Goal: Task Accomplishment & Management: Manage account settings

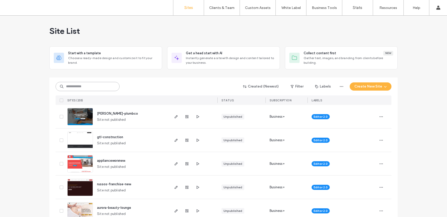
click at [75, 88] on input at bounding box center [88, 86] width 64 height 9
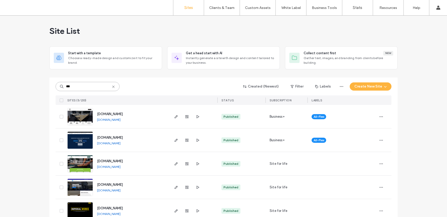
type input "***"
click at [174, 163] on icon "button" at bounding box center [176, 164] width 4 height 4
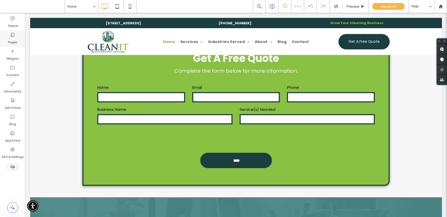
click at [22, 33] on div "Pages" at bounding box center [12, 38] width 25 height 16
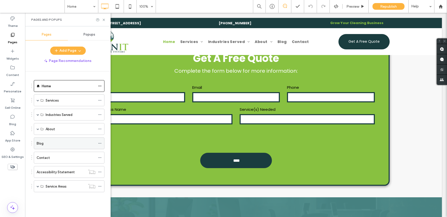
click at [44, 145] on div "Blog" at bounding box center [66, 143] width 59 height 5
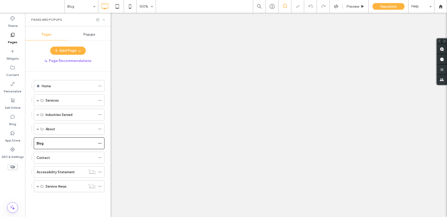
click at [104, 20] on icon at bounding box center [104, 20] width 4 height 4
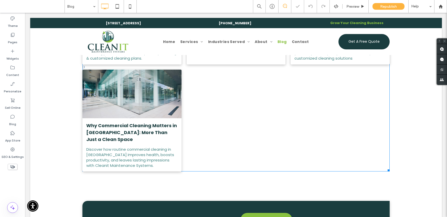
scroll to position [222, 0]
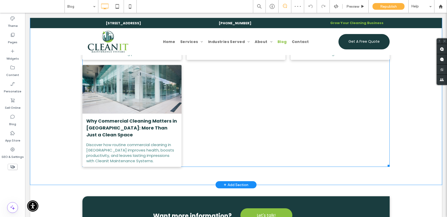
click at [153, 129] on link "Why Commercial Cleaning Matters in [GEOGRAPHIC_DATA]: More Than Just a Clean Sp…" at bounding box center [131, 127] width 91 height 21
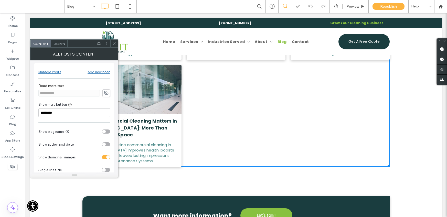
scroll to position [0, 0]
click at [106, 91] on span at bounding box center [106, 95] width 8 height 8
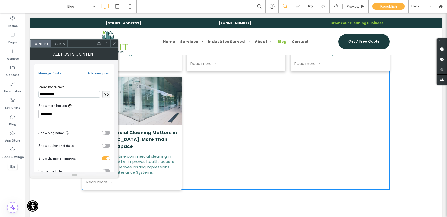
click at [65, 93] on input "**********" at bounding box center [68, 94] width 61 height 7
click at [114, 42] on icon at bounding box center [114, 44] width 4 height 4
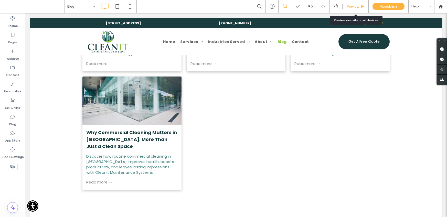
click at [353, 4] on div "Preview" at bounding box center [355, 6] width 26 height 13
click at [349, 8] on span "Preview" at bounding box center [352, 6] width 13 height 4
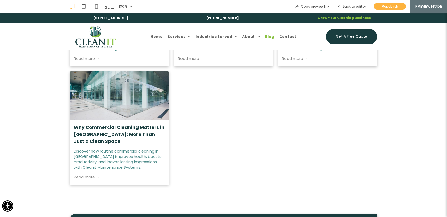
click at [84, 177] on link "Read more →" at bounding box center [119, 177] width 91 height 8
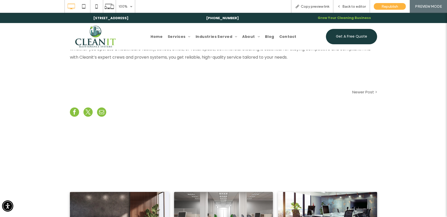
scroll to position [368, 0]
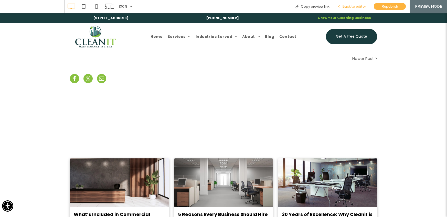
click at [347, 4] on div "Back to editor" at bounding box center [351, 6] width 37 height 13
click at [358, 3] on div "Back to editor" at bounding box center [351, 6] width 37 height 13
click at [347, 4] on span "Back to editor" at bounding box center [354, 6] width 24 height 4
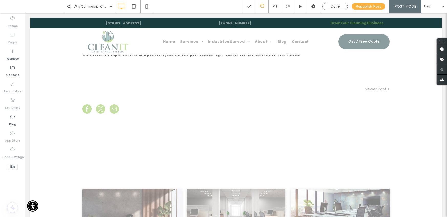
scroll to position [331, 0]
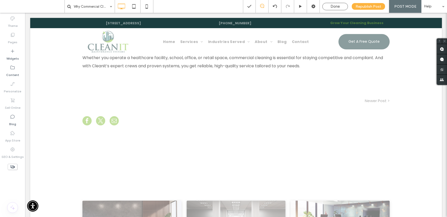
click at [74, 129] on div "Click To Paste Row + Add Section" at bounding box center [235, 159] width 411 height 61
click at [84, 138] on u "Edit Layout" at bounding box center [91, 138] width 19 height 4
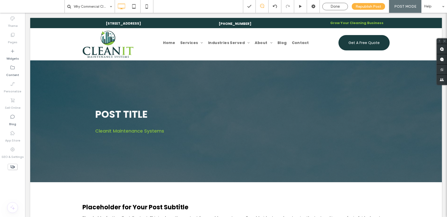
scroll to position [0, 0]
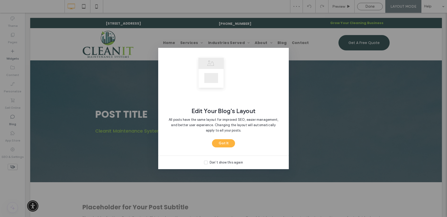
click at [206, 162] on icon at bounding box center [206, 163] width 2 height 2
click at [225, 141] on button "Got It" at bounding box center [223, 143] width 23 height 8
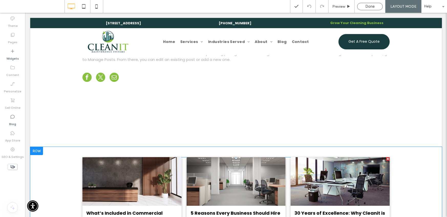
scroll to position [163, 0]
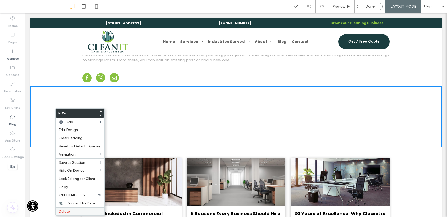
click at [65, 212] on span "Delete" at bounding box center [64, 211] width 11 height 4
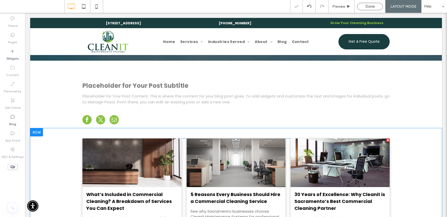
scroll to position [115, 0]
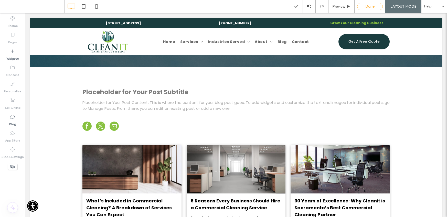
click at [365, 6] on div "Done" at bounding box center [369, 6] width 25 height 5
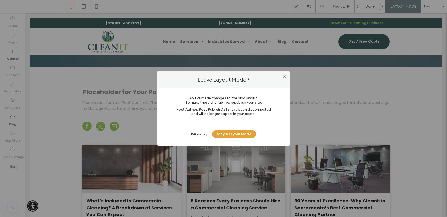
click at [222, 134] on button "Stay in Layout Mode" at bounding box center [234, 134] width 44 height 8
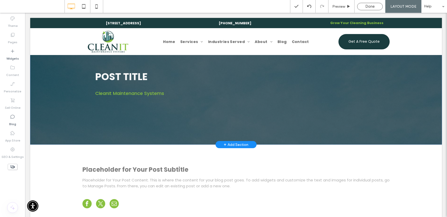
scroll to position [68, 0]
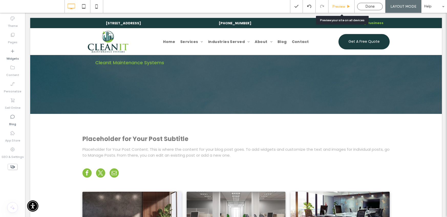
click at [348, 5] on icon at bounding box center [348, 7] width 4 height 4
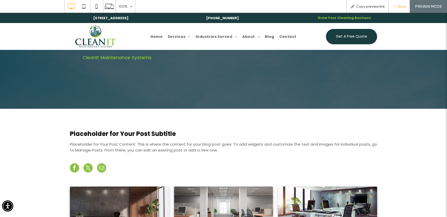
click at [392, 8] on icon at bounding box center [394, 7] width 4 height 4
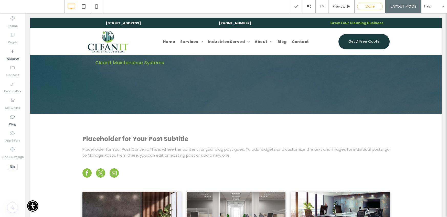
click at [362, 7] on div "Done" at bounding box center [369, 6] width 25 height 5
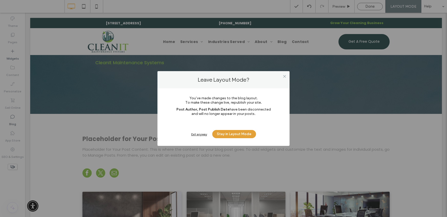
click at [243, 134] on button "Stay in Layout Mode" at bounding box center [234, 134] width 44 height 8
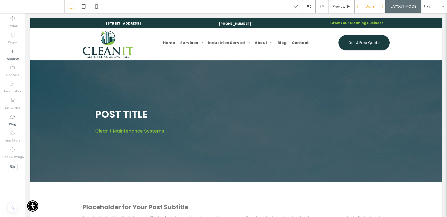
click at [363, 5] on div "Done" at bounding box center [369, 6] width 25 height 5
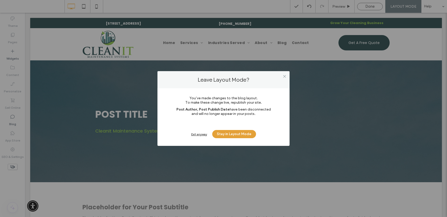
click at [230, 134] on button "Stay in Layout Mode" at bounding box center [234, 134] width 44 height 8
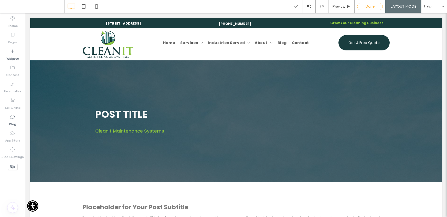
click at [369, 4] on div "Done" at bounding box center [370, 6] width 26 height 7
click at [366, 2] on div "Preview Done LAYOUT MODE Help" at bounding box center [368, 6] width 157 height 13
click at [364, 4] on div "Done" at bounding box center [369, 6] width 25 height 5
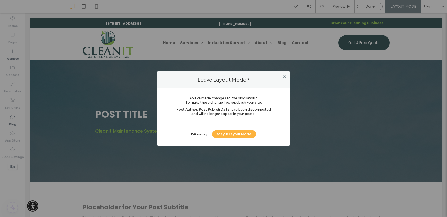
click at [199, 134] on div "Exit anyway" at bounding box center [199, 134] width 16 height 4
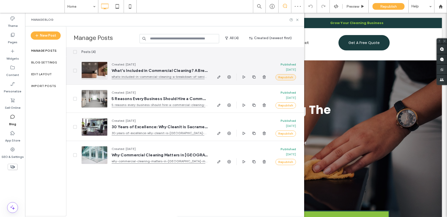
click at [289, 78] on button "Republish" at bounding box center [285, 77] width 20 height 6
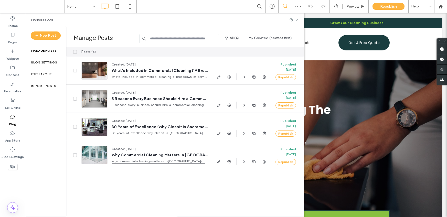
click at [291, 106] on div "Home Preview Republish Help Site Comments Team & Clients Automate new comments …" at bounding box center [223, 108] width 447 height 217
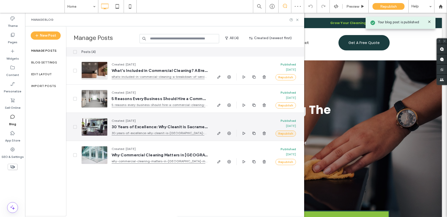
click at [288, 135] on button "Republish" at bounding box center [285, 133] width 20 height 6
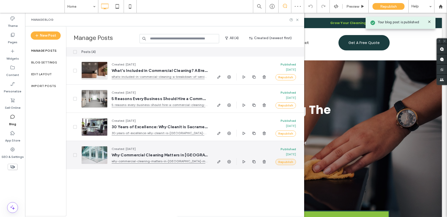
click at [284, 164] on button "Republish" at bounding box center [285, 162] width 20 height 6
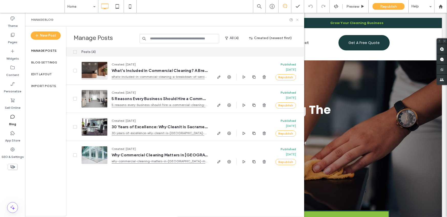
click at [296, 19] on icon at bounding box center [297, 20] width 4 height 4
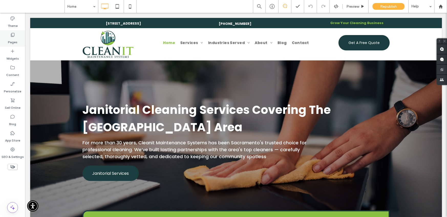
click at [10, 41] on label "Pages" at bounding box center [12, 40] width 9 height 7
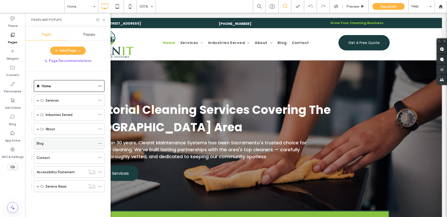
click at [40, 144] on label "Blog" at bounding box center [40, 143] width 7 height 9
click at [104, 20] on icon at bounding box center [104, 20] width 4 height 4
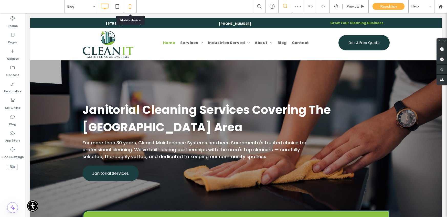
click at [131, 6] on icon at bounding box center [130, 6] width 10 height 10
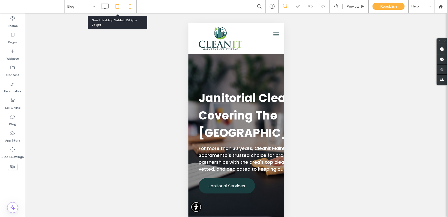
click at [118, 5] on icon at bounding box center [117, 6] width 10 height 10
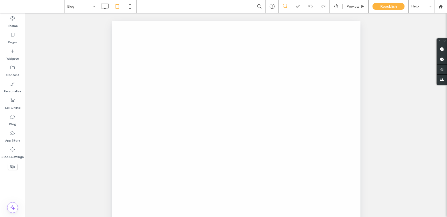
click at [101, 3] on div at bounding box center [223, 108] width 447 height 217
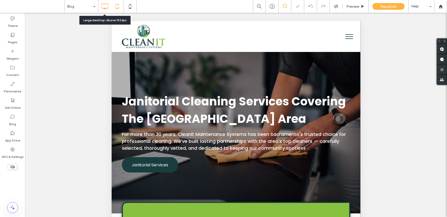
click at [101, 4] on icon at bounding box center [105, 6] width 10 height 10
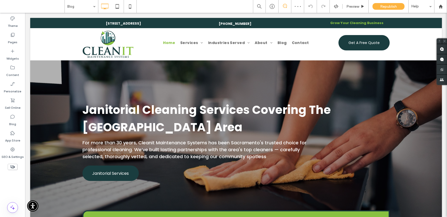
type input "*******"
type input "**"
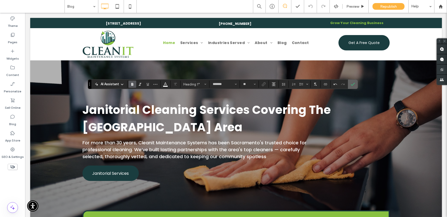
click at [352, 81] on span "Confirm" at bounding box center [351, 84] width 2 height 9
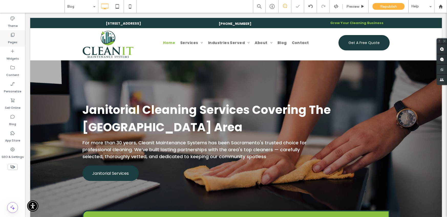
click at [11, 37] on icon at bounding box center [12, 34] width 5 height 5
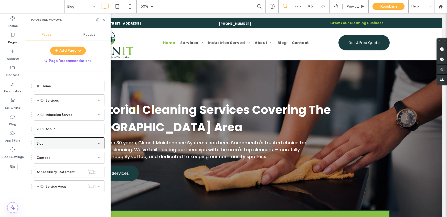
click at [100, 143] on icon at bounding box center [100, 143] width 4 height 4
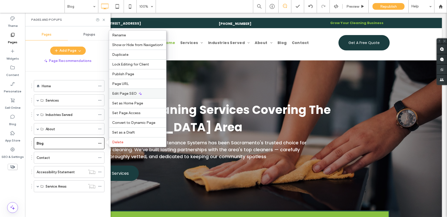
click at [120, 93] on span "Edit Page SEO" at bounding box center [124, 93] width 25 height 4
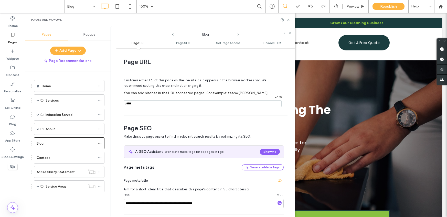
scroll to position [70, 0]
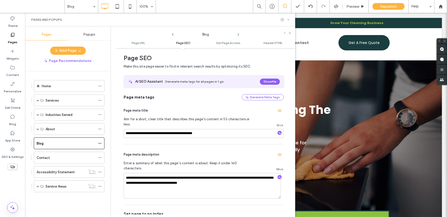
click at [287, 19] on icon at bounding box center [288, 20] width 4 height 4
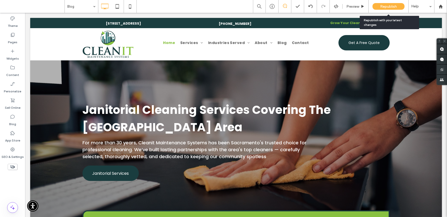
click at [382, 4] on span "Republish" at bounding box center [388, 6] width 17 height 4
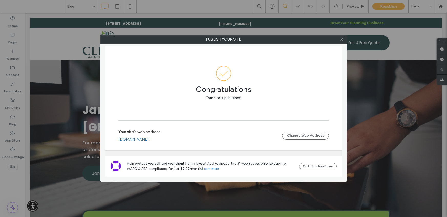
click at [339, 39] on icon at bounding box center [341, 40] width 4 height 4
